Goal: Task Accomplishment & Management: Use online tool/utility

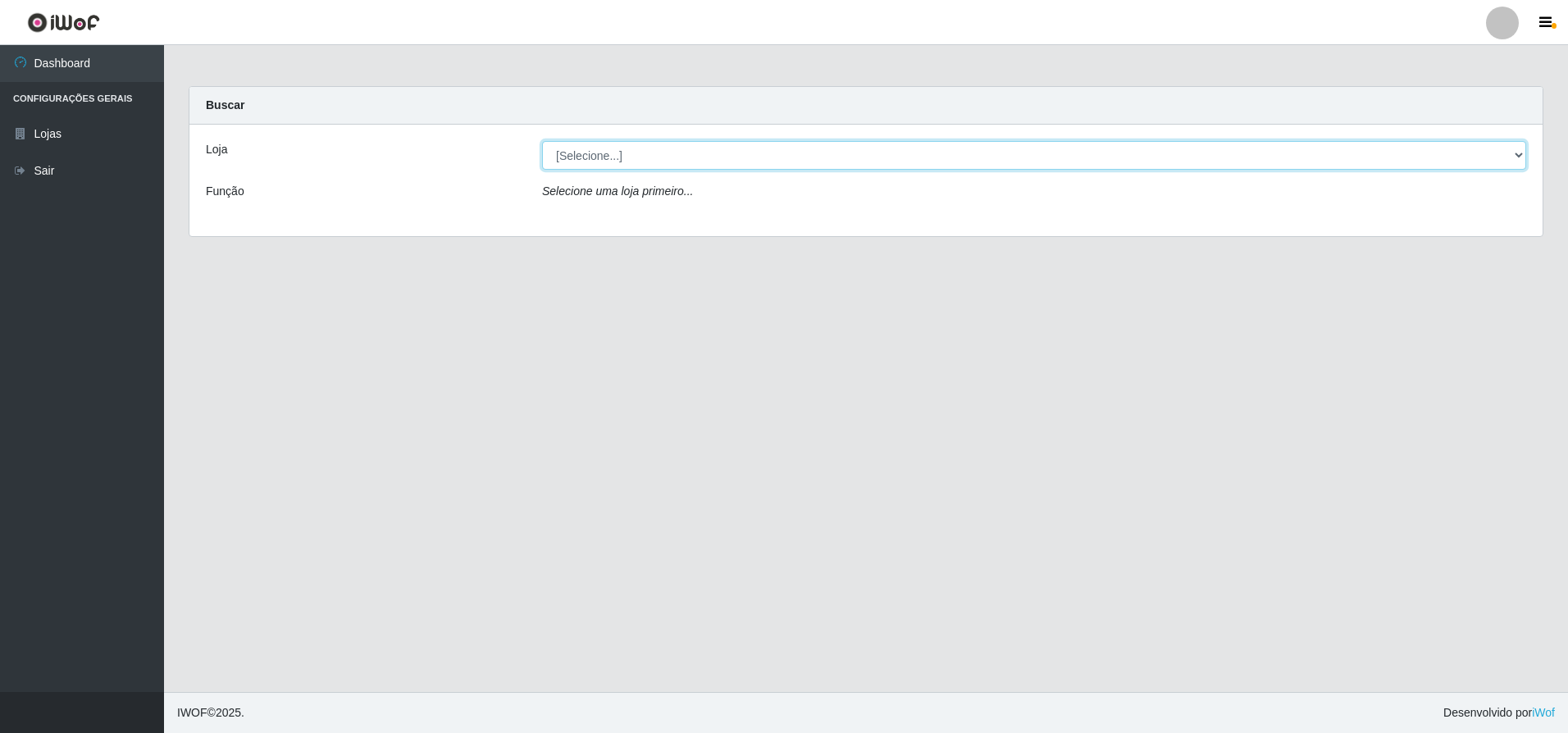
click at [783, 153] on select "[Selecione...] Extrabom - Loja 05 [GEOGRAPHIC_DATA]" at bounding box center [1034, 155] width 984 height 29
click at [781, 153] on select "[Selecione...] Extrabom - Loja 05 [GEOGRAPHIC_DATA]" at bounding box center [1034, 155] width 984 height 29
click at [756, 159] on select "[Selecione...] Extrabom - Loja 05 [GEOGRAPHIC_DATA]" at bounding box center [1034, 155] width 984 height 29
select select "494"
click at [542, 141] on select "[Selecione...] Extrabom - Loja 05 [GEOGRAPHIC_DATA]" at bounding box center [1034, 155] width 984 height 29
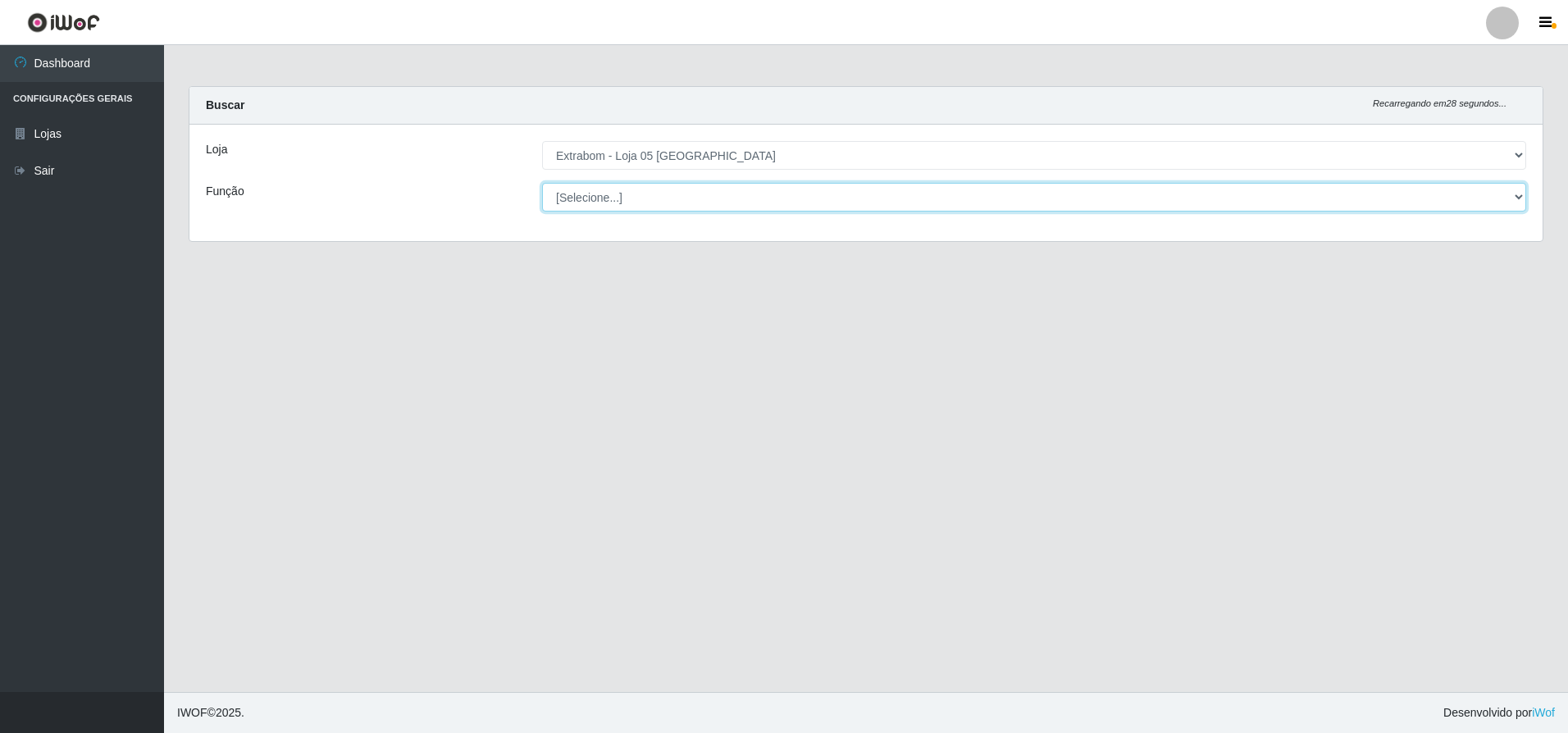
click at [738, 202] on select "[Selecione...] Repositor Repositor + Repositor ++" at bounding box center [1034, 197] width 984 height 29
click at [542, 183] on select "[Selecione...] Repositor Repositor + Repositor ++" at bounding box center [1034, 197] width 984 height 29
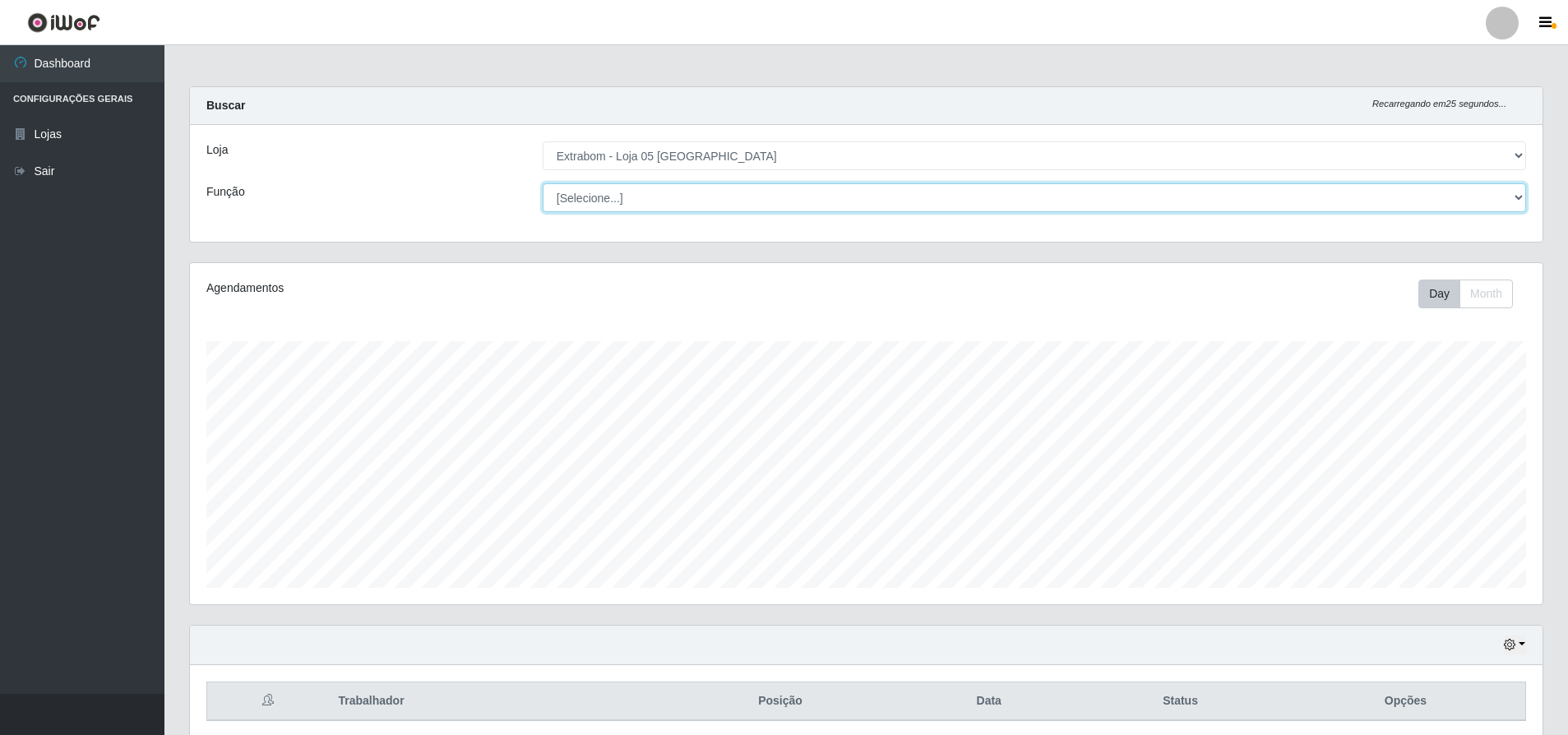
scroll to position [64, 0]
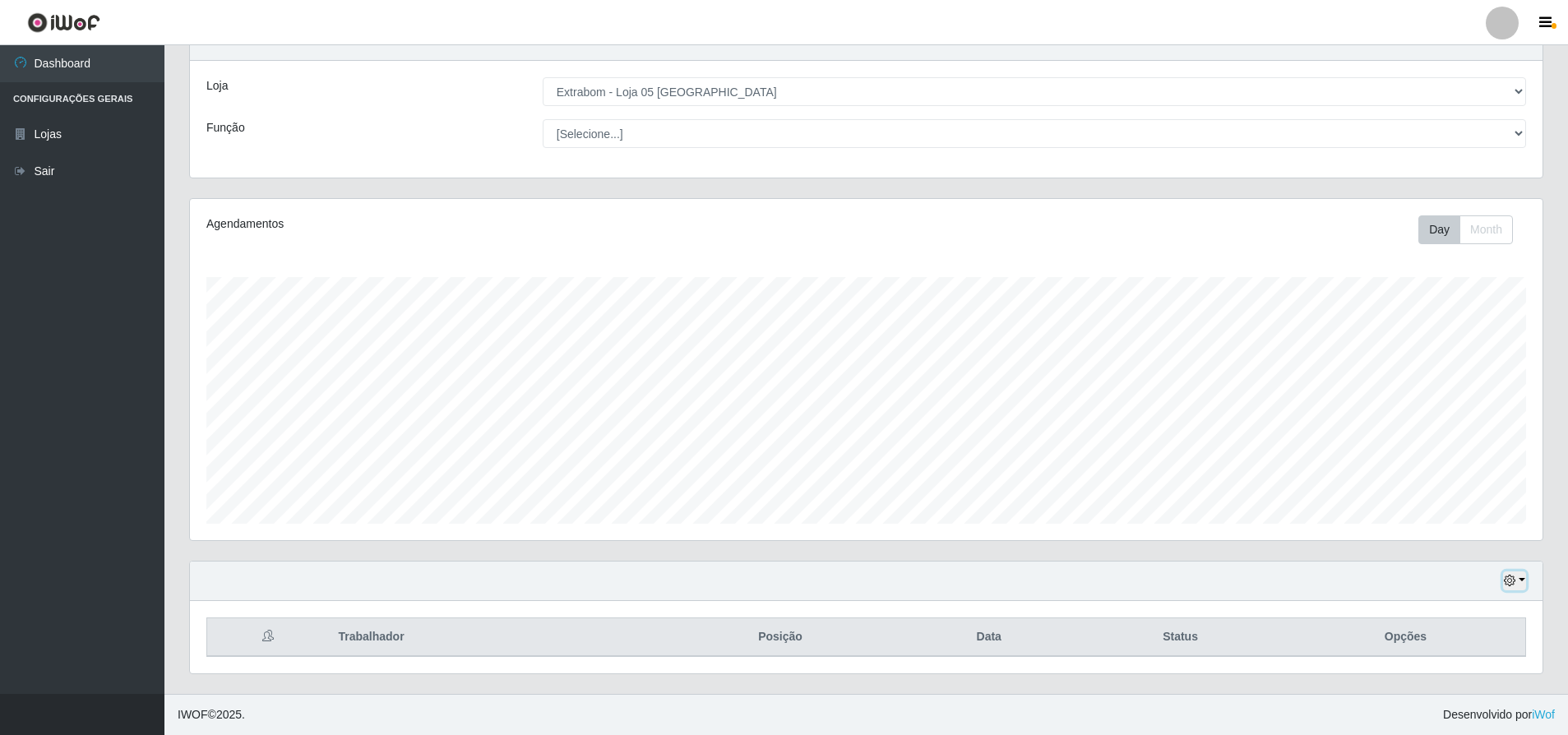
click at [1521, 581] on button "button" at bounding box center [1514, 581] width 23 height 19
click at [1431, 450] on button "1 dia" at bounding box center [1460, 450] width 130 height 34
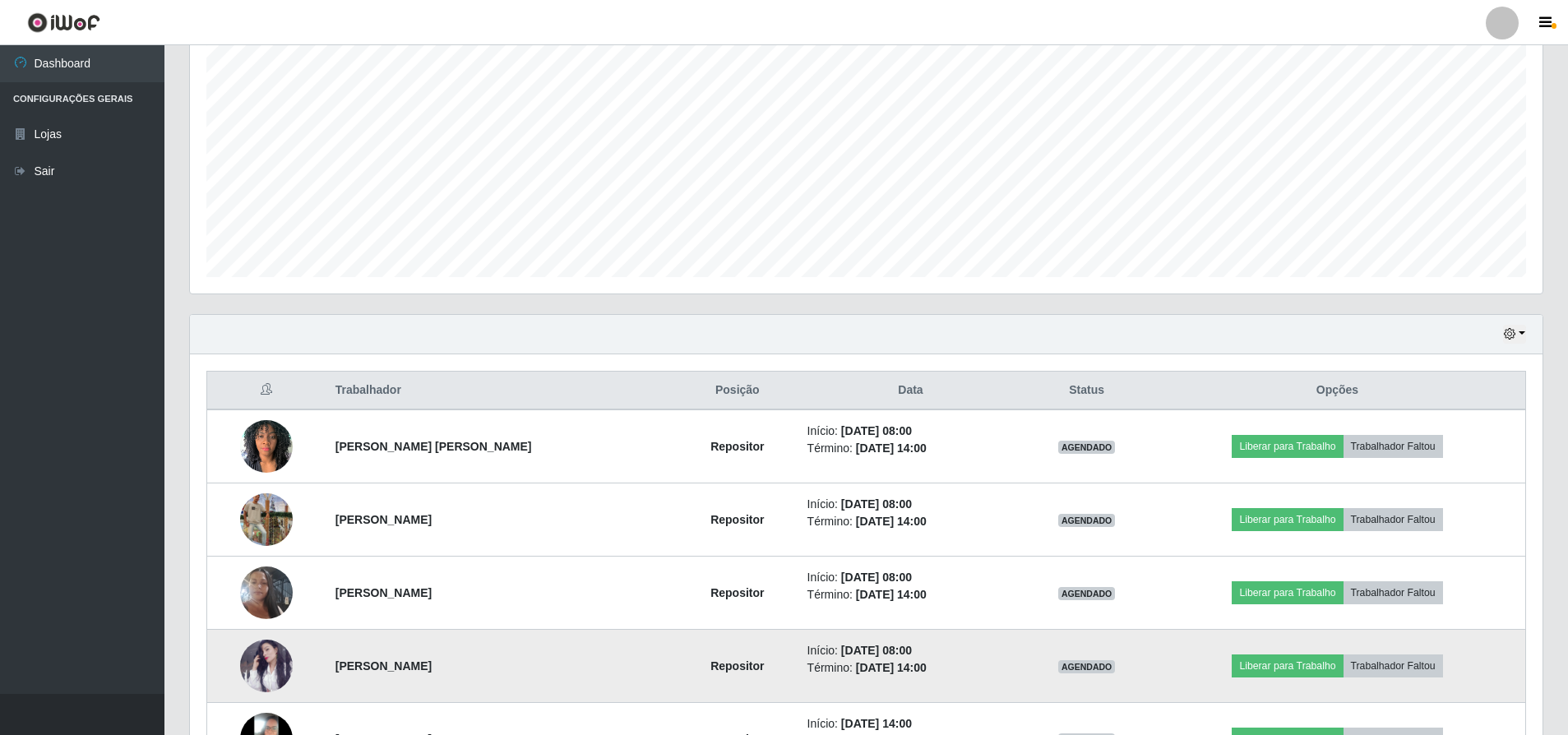
scroll to position [503, 0]
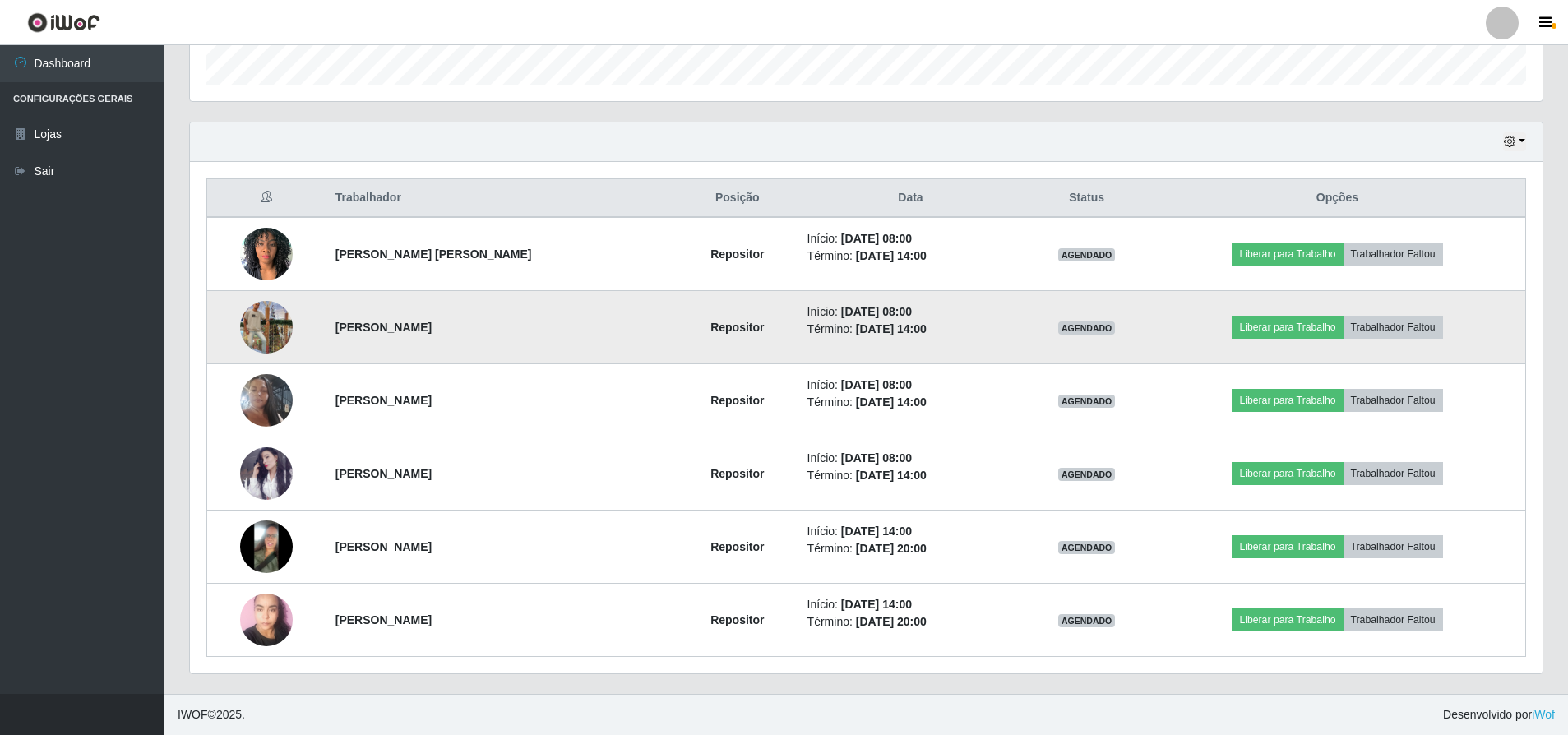
click at [274, 326] on img at bounding box center [266, 327] width 53 height 94
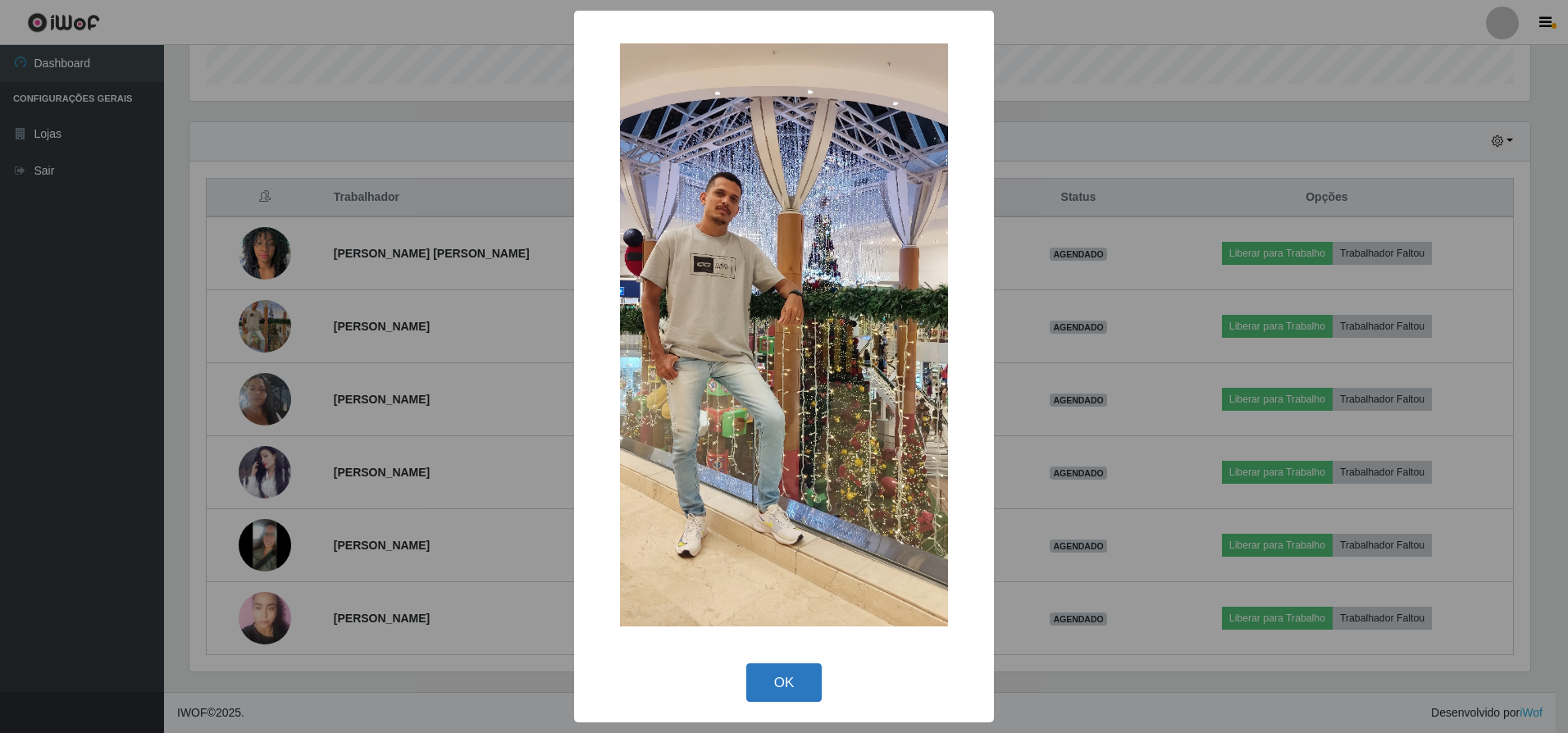
click at [775, 672] on button "OK" at bounding box center [784, 683] width 76 height 39
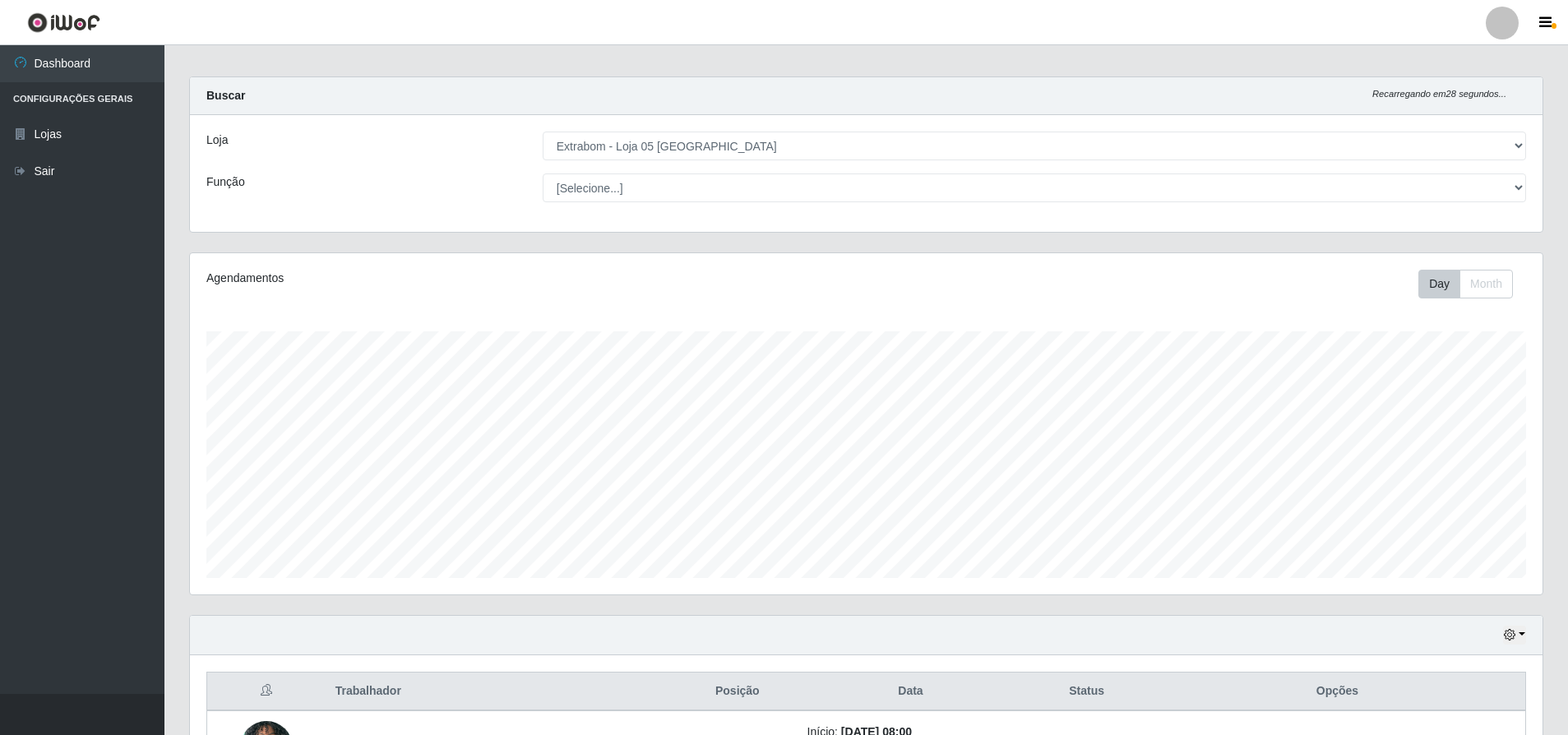
scroll to position [0, 0]
